Goal: Task Accomplishment & Management: Manage account settings

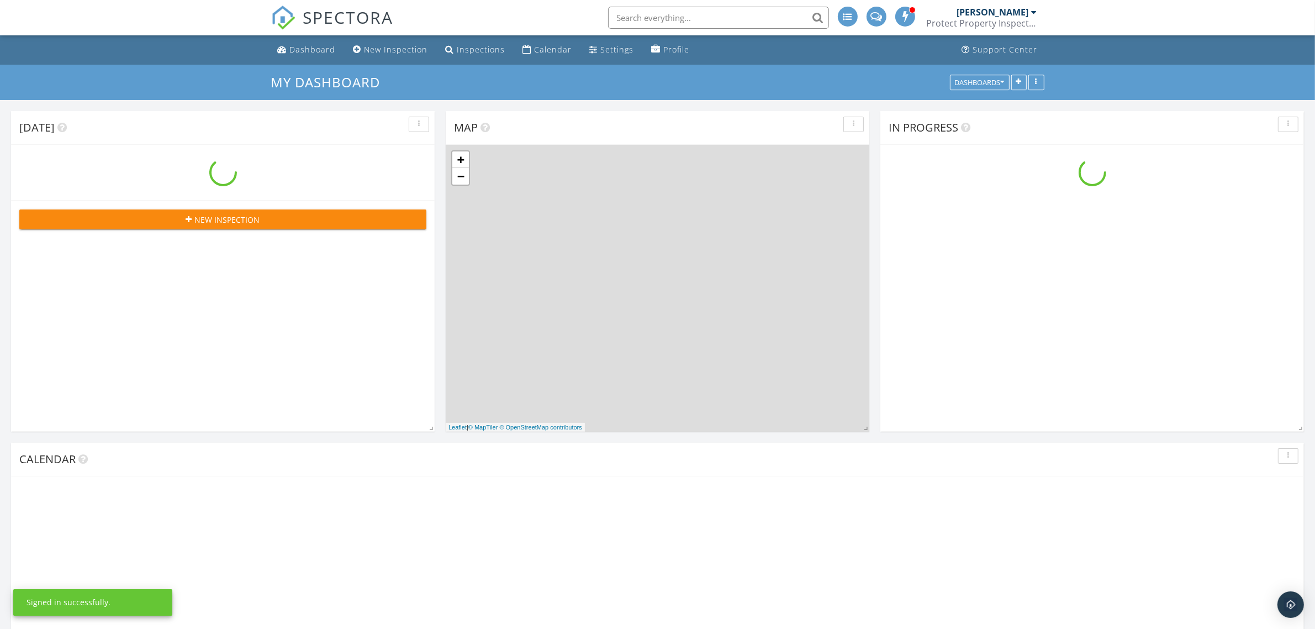
scroll to position [1026, 1337]
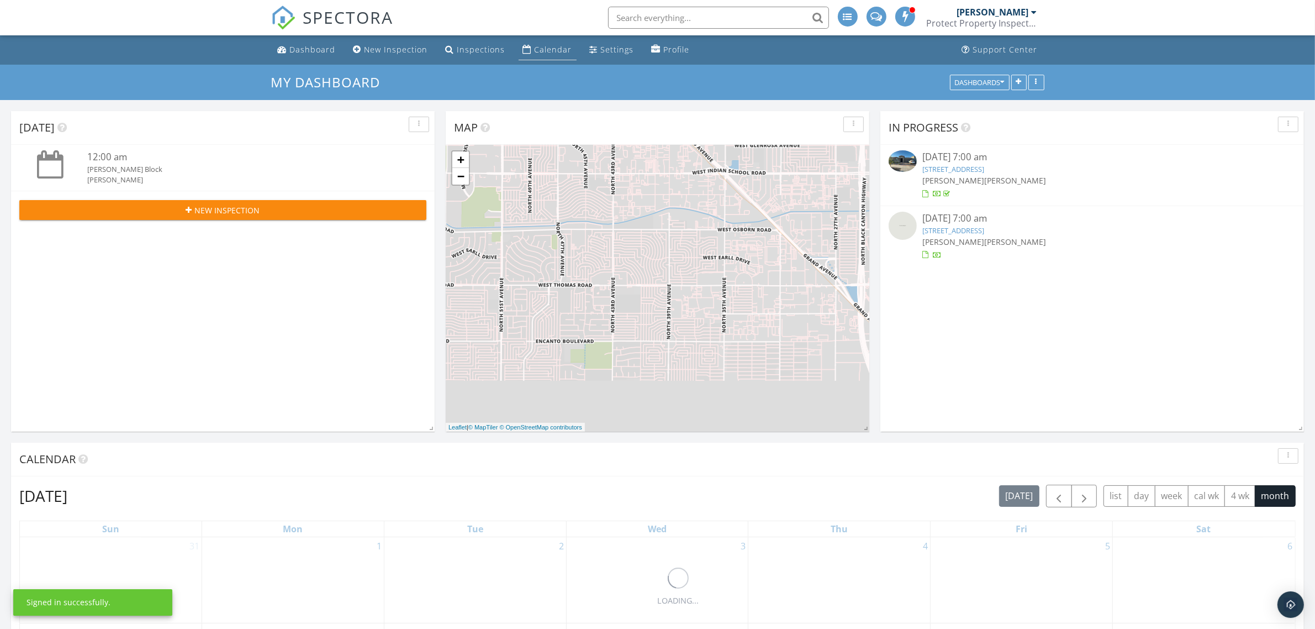
click at [549, 46] on div "Calendar" at bounding box center [554, 49] width 38 height 10
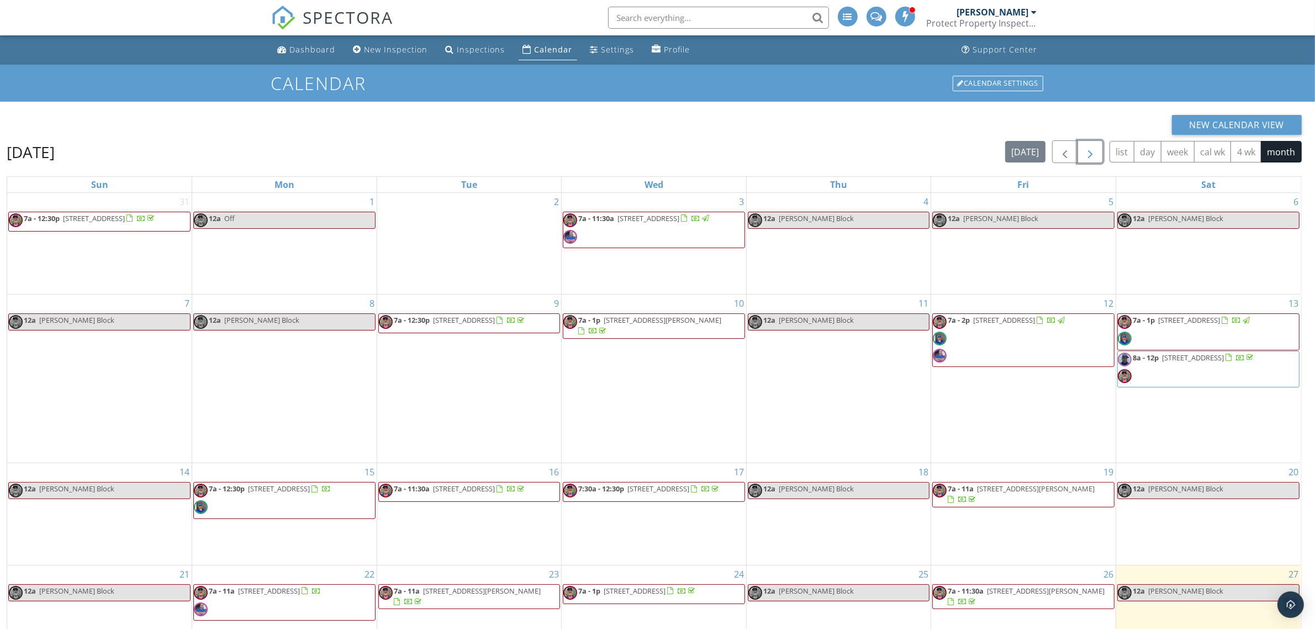
click at [1092, 156] on span "button" at bounding box center [1090, 151] width 13 height 13
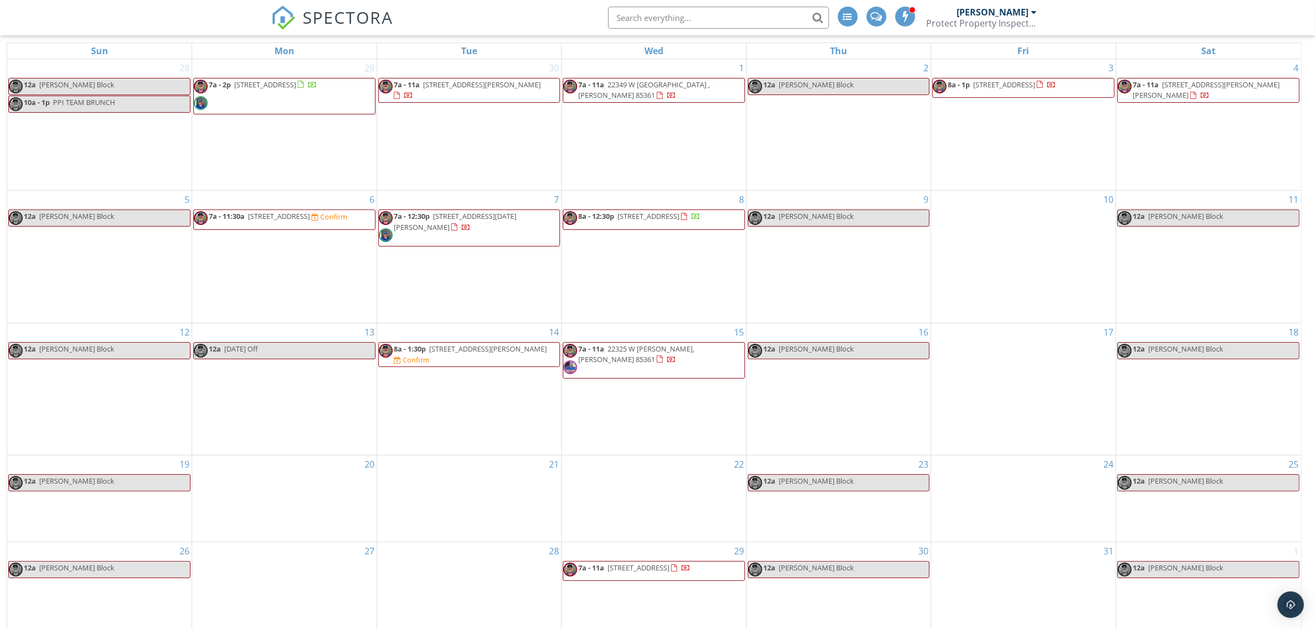
scroll to position [147, 0]
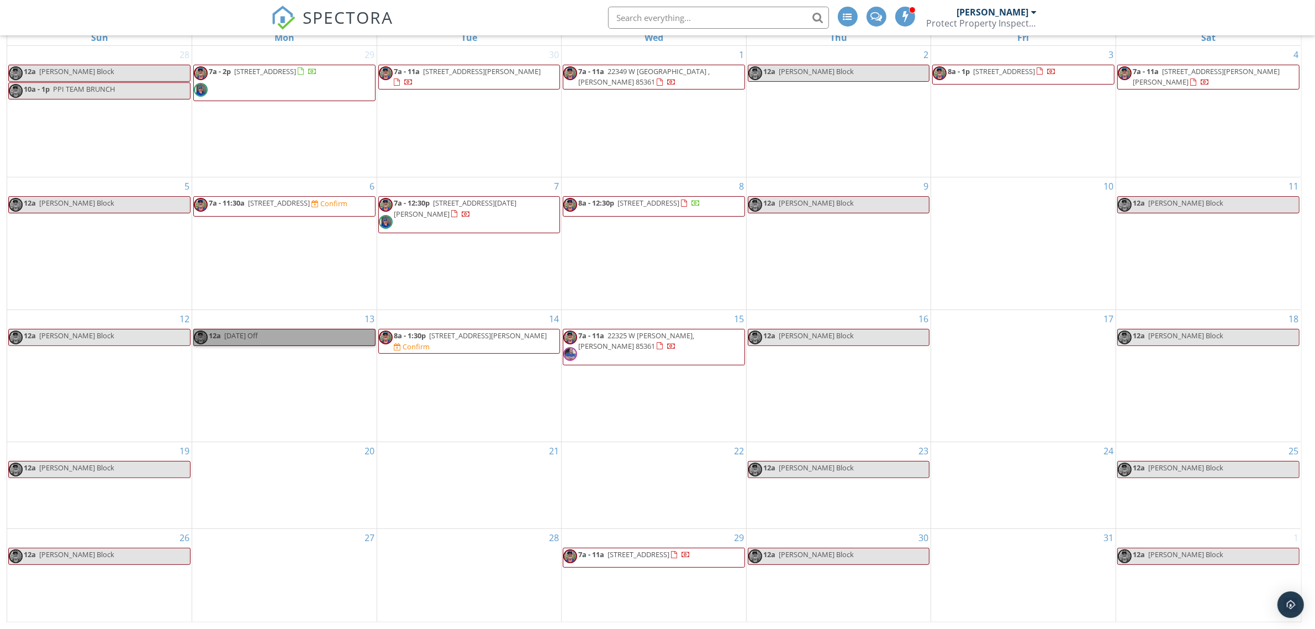
drag, startPoint x: 294, startPoint y: 339, endPoint x: 261, endPoint y: 344, distance: 33.6
click at [261, 344] on link "12a [DATE] Off" at bounding box center [284, 337] width 182 height 17
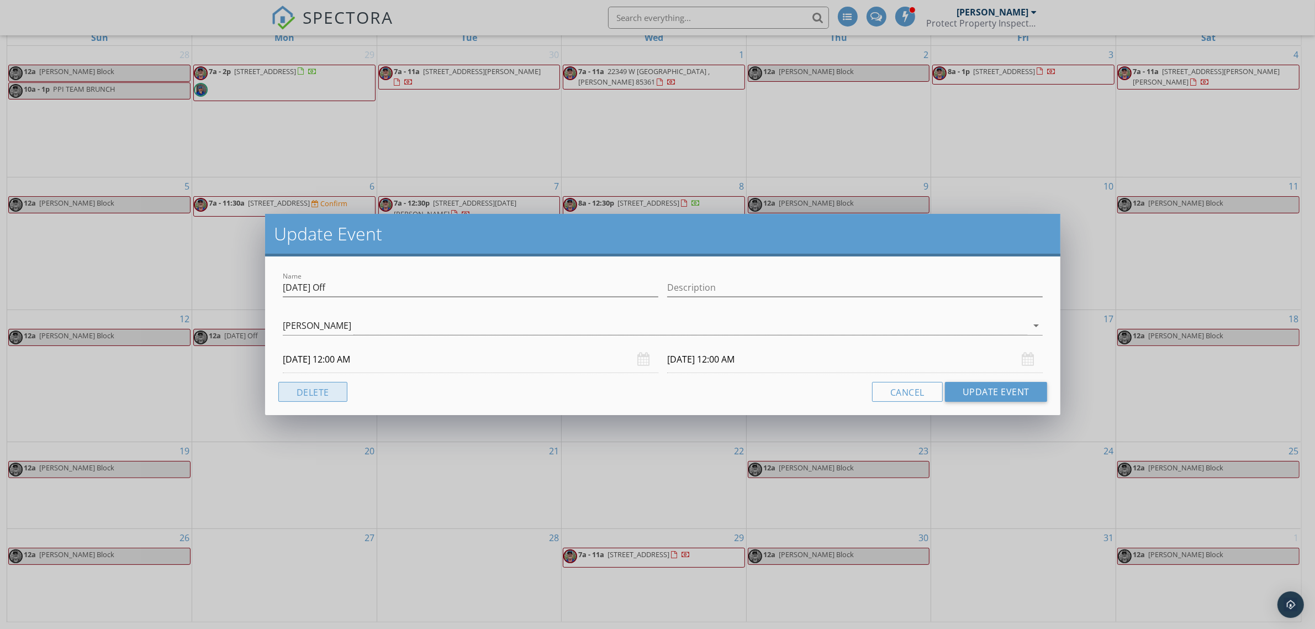
click at [310, 395] on button "Delete" at bounding box center [312, 392] width 69 height 20
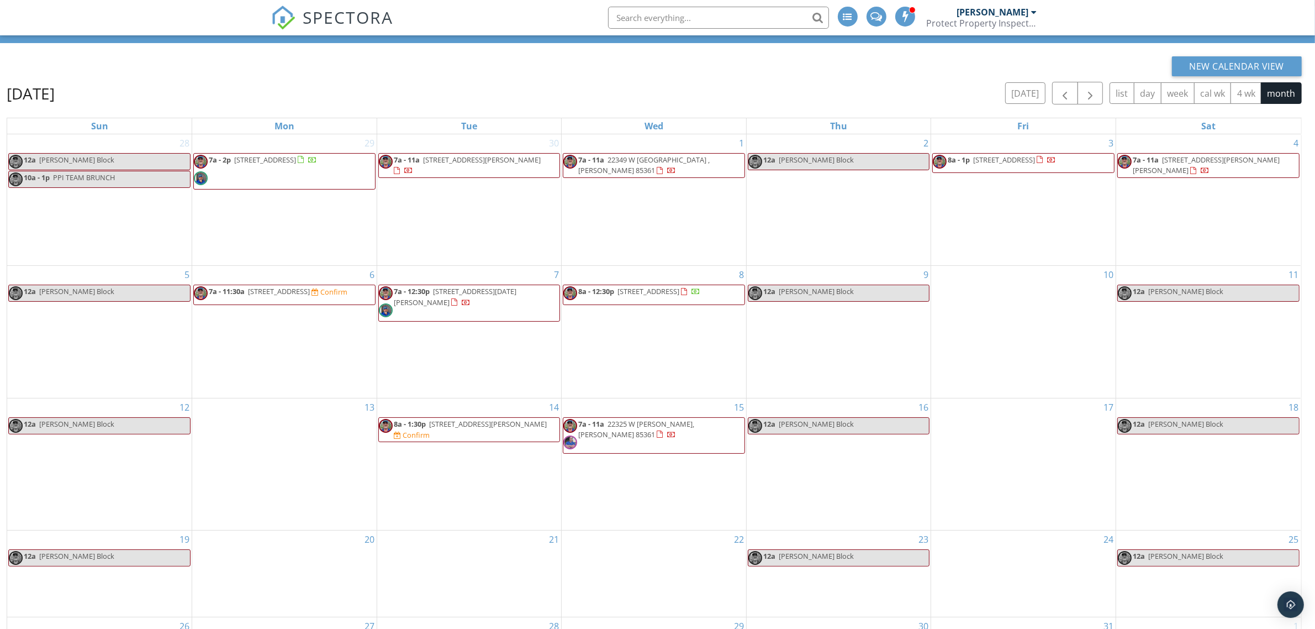
scroll to position [0, 0]
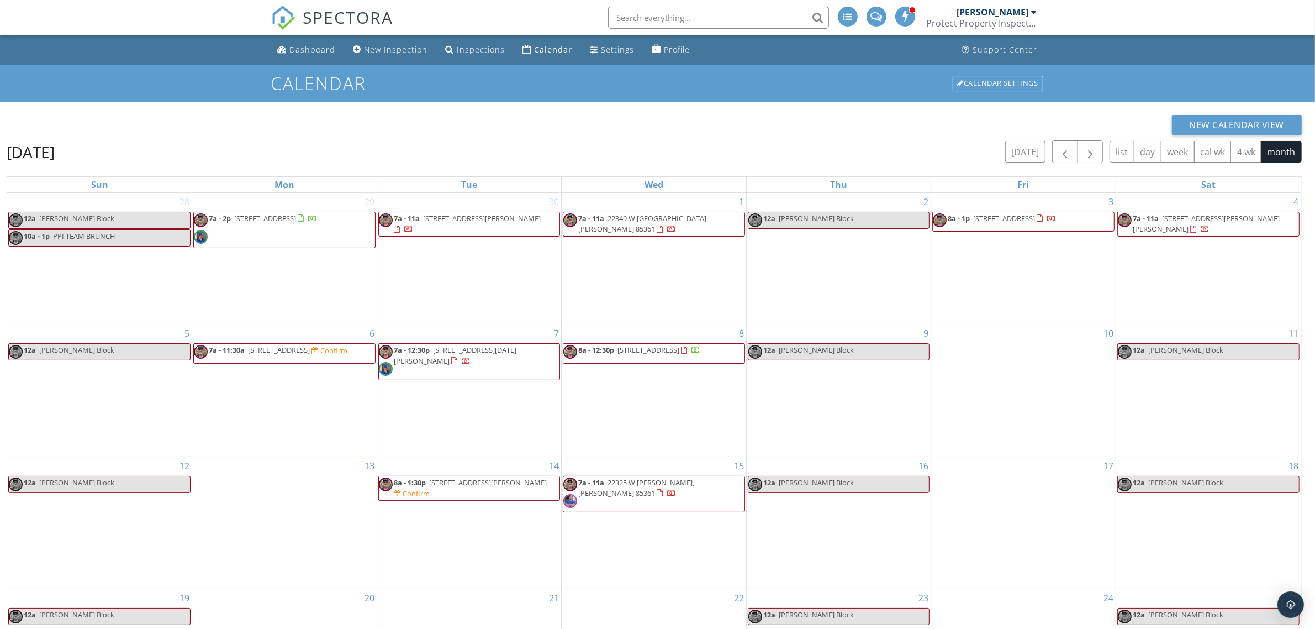
click at [317, 230] on span "7a - 2p [STREET_ADDRESS]" at bounding box center [255, 229] width 123 height 33
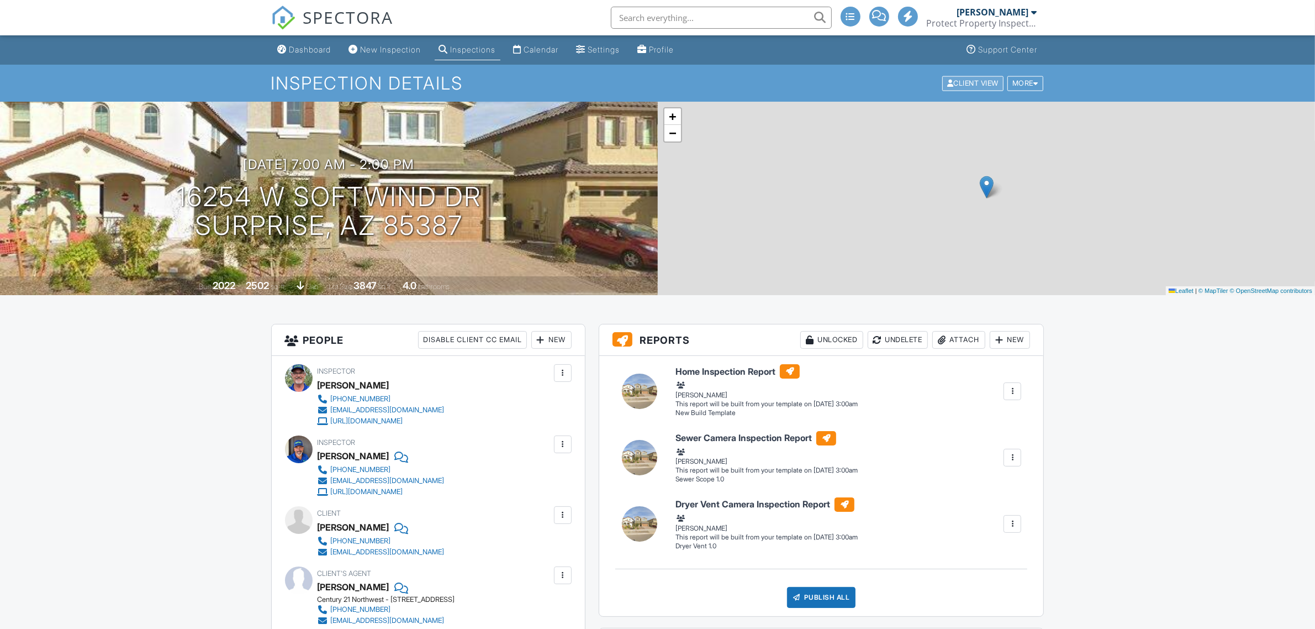
click at [964, 80] on div "Client View" at bounding box center [972, 83] width 61 height 15
